Goal: Find contact information: Find contact information

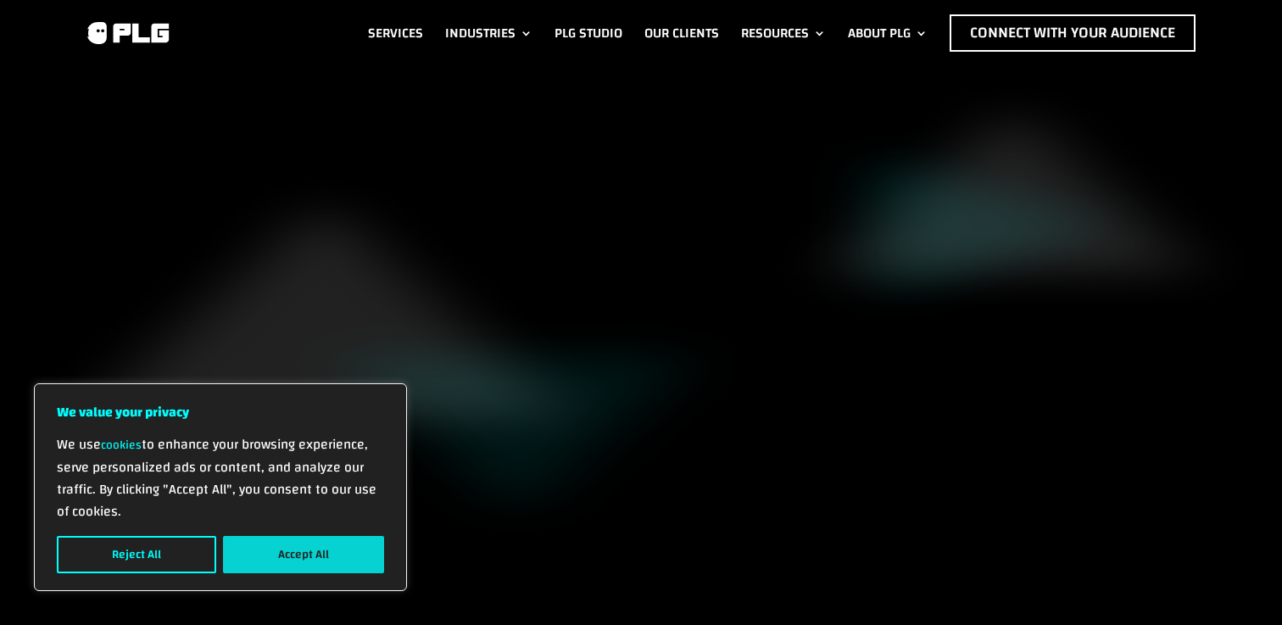
click at [307, 546] on button "Accept All" at bounding box center [303, 554] width 161 height 37
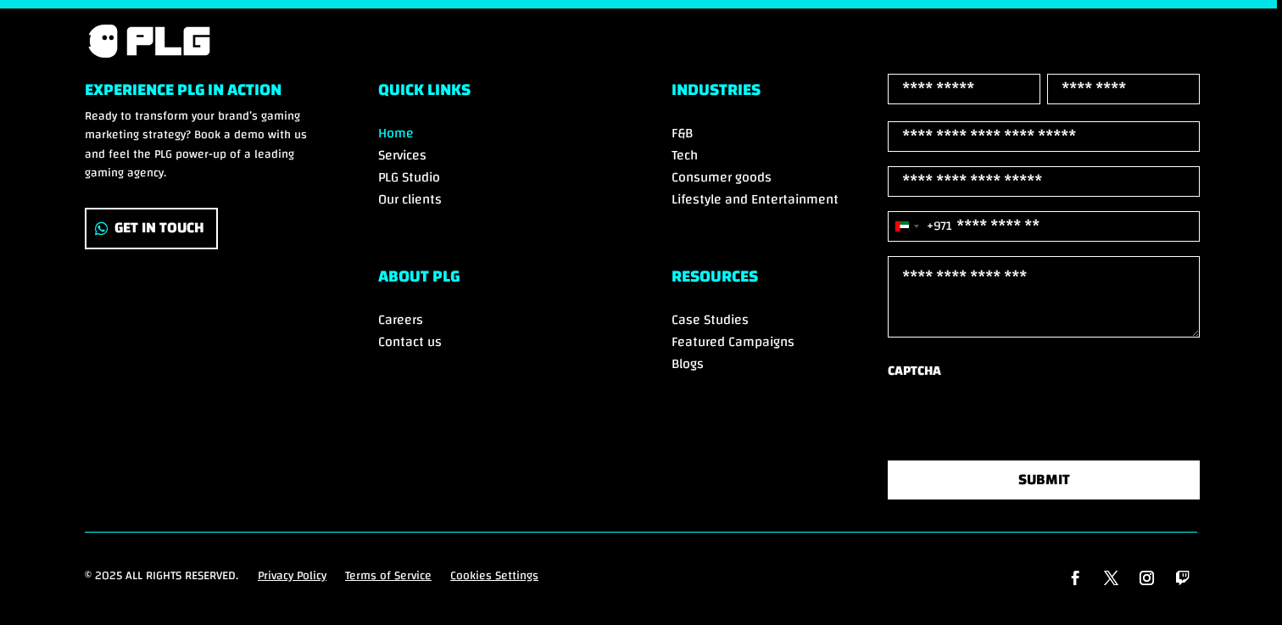
scroll to position [5991, 0]
click at [413, 329] on span "Contact us" at bounding box center [410, 341] width 64 height 25
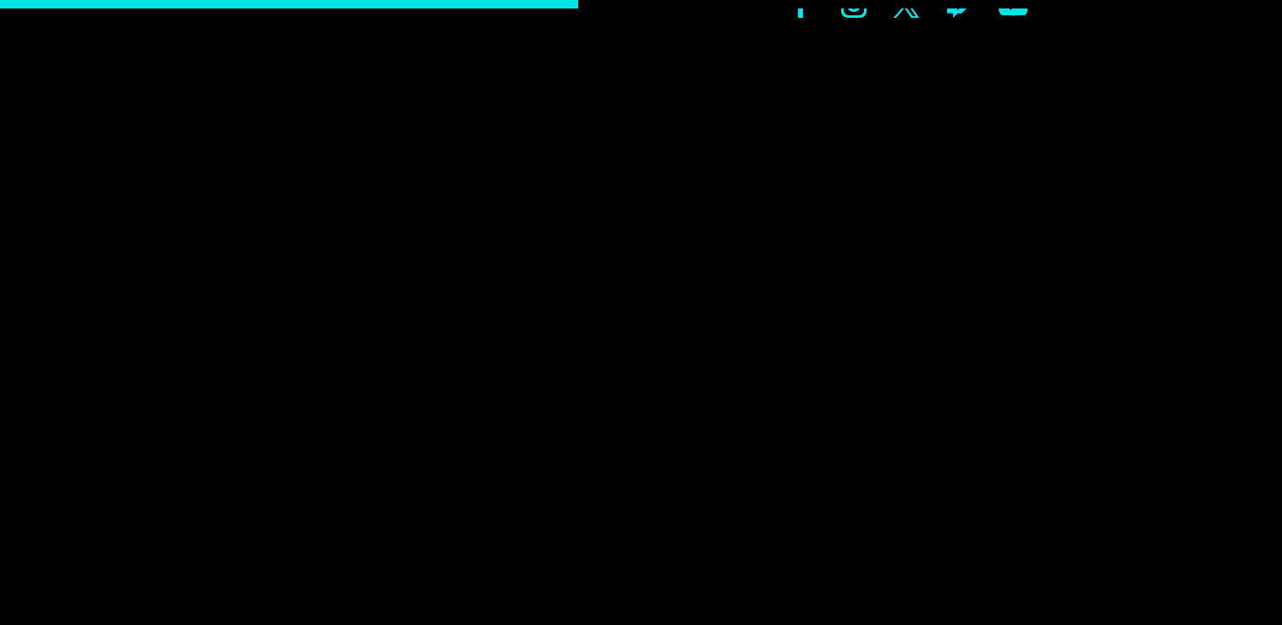
scroll to position [805, 0]
